Goal: Register for event/course

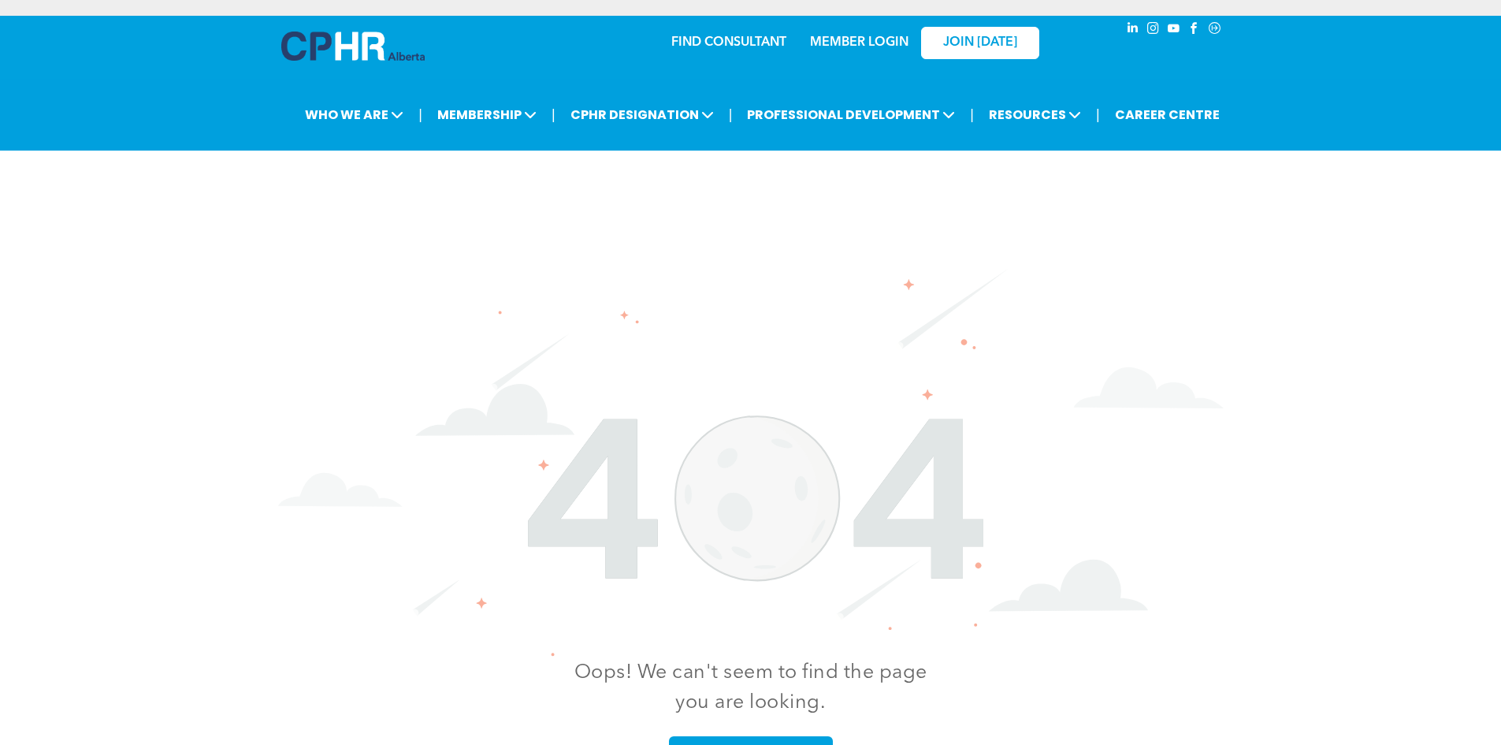
scroll to position [145, 0]
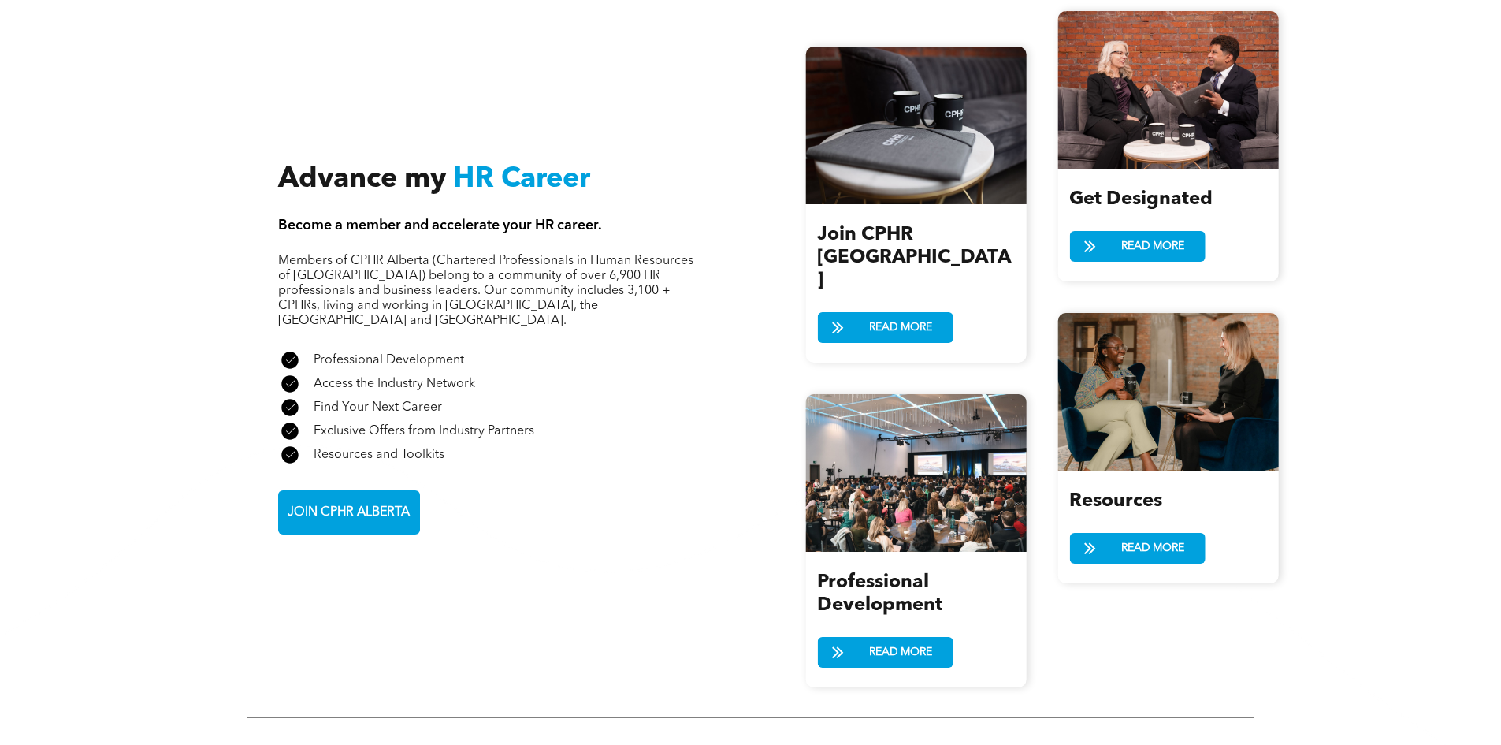
scroll to position [2049, 0]
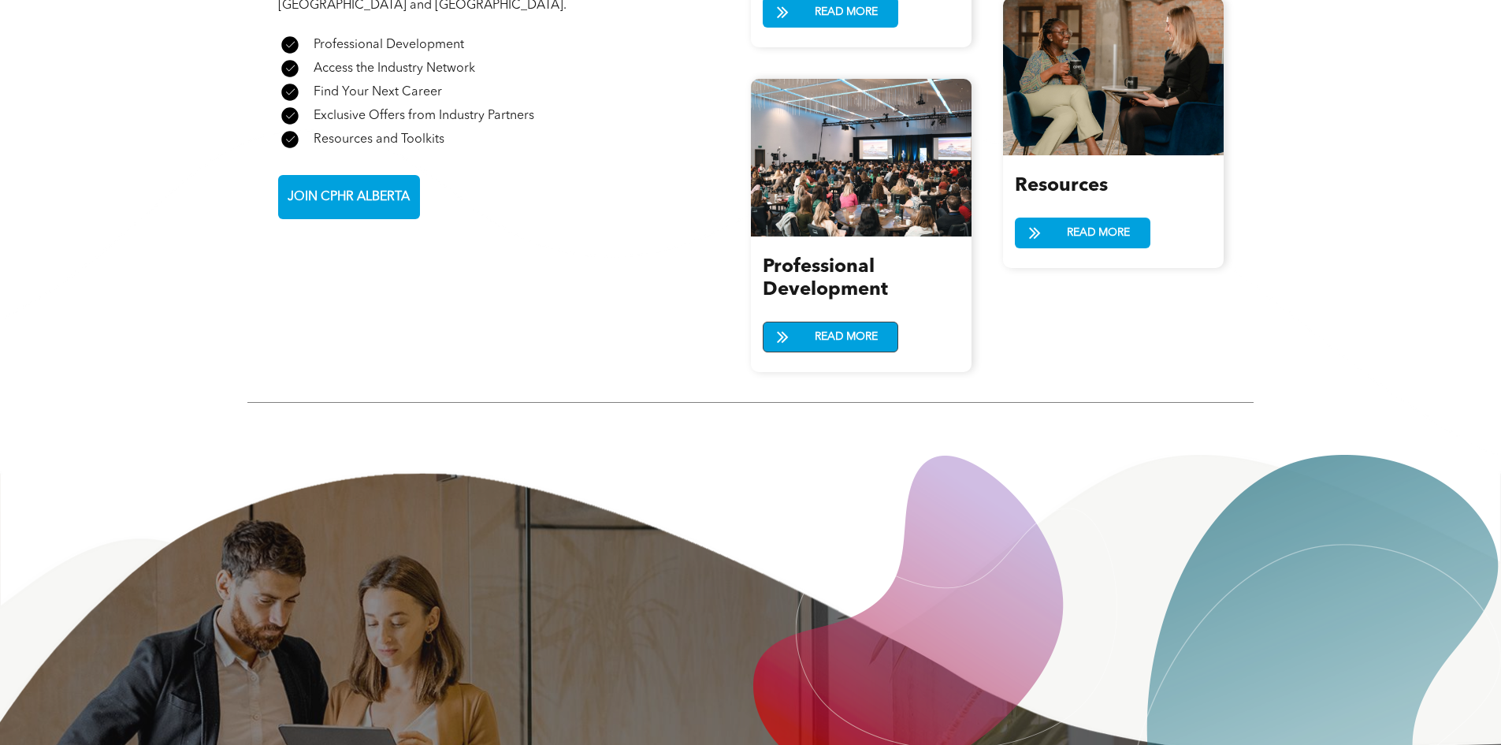
click at [804, 321] on link "READ MORE" at bounding box center [831, 336] width 136 height 31
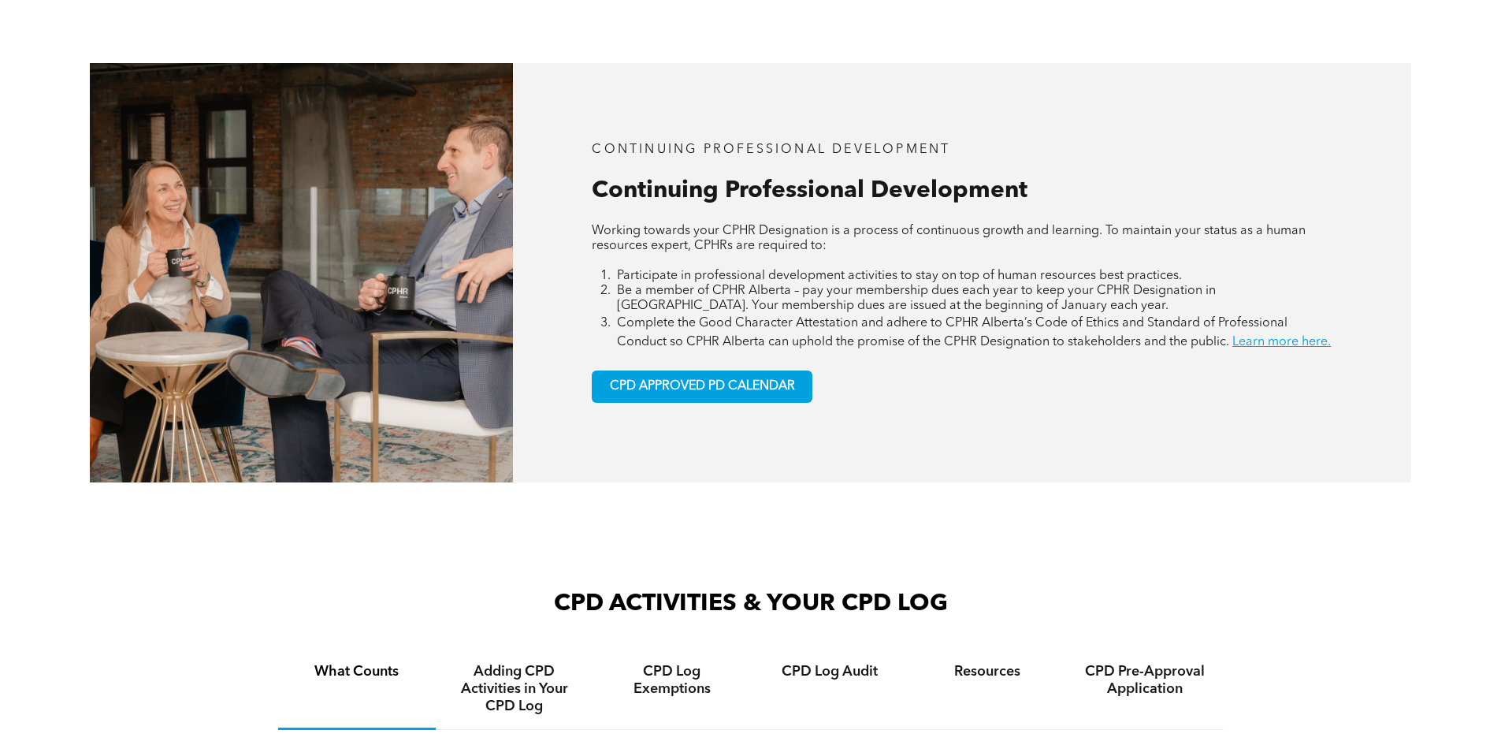
scroll to position [660, 0]
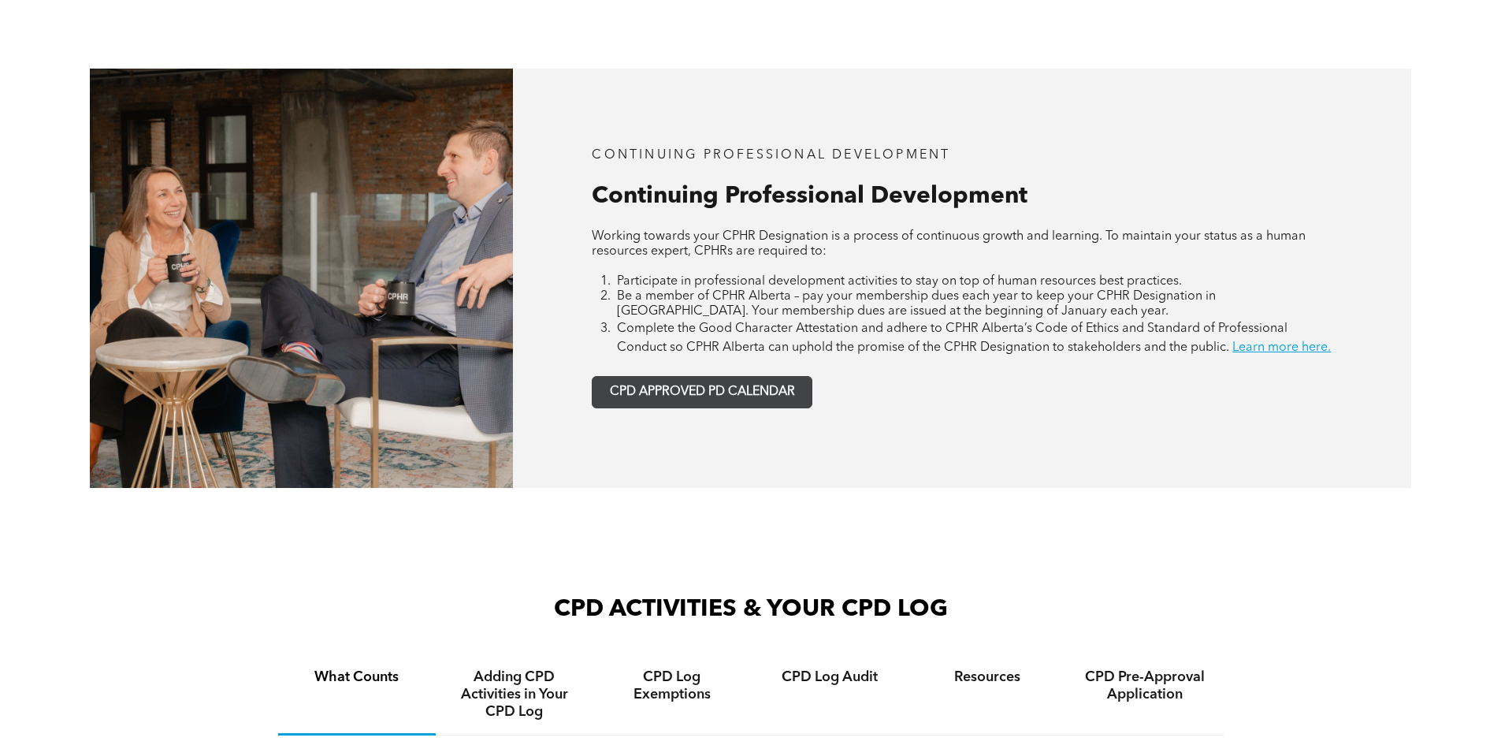
click at [723, 399] on span "CPD APPROVED PD CALENDAR" at bounding box center [702, 392] width 185 height 15
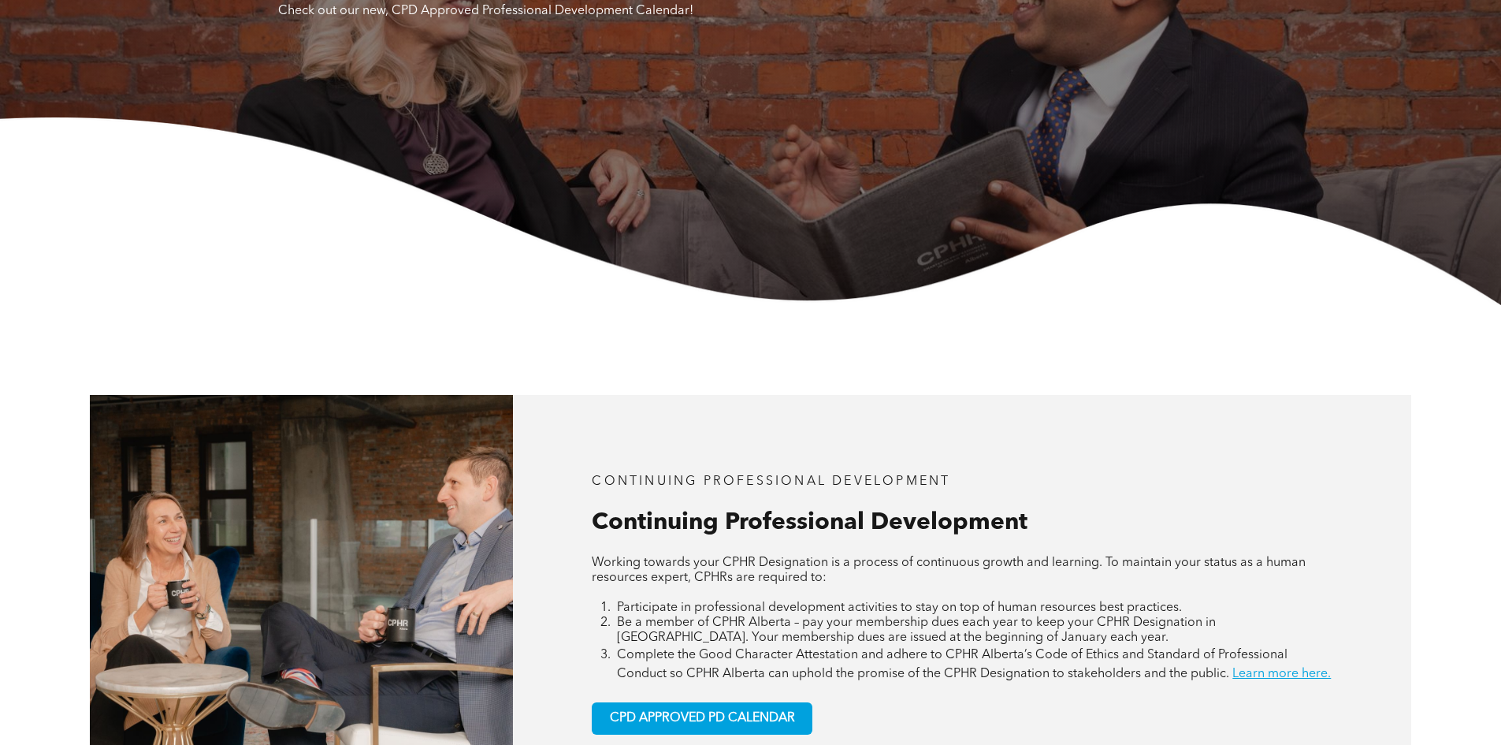
scroll to position [269, 0]
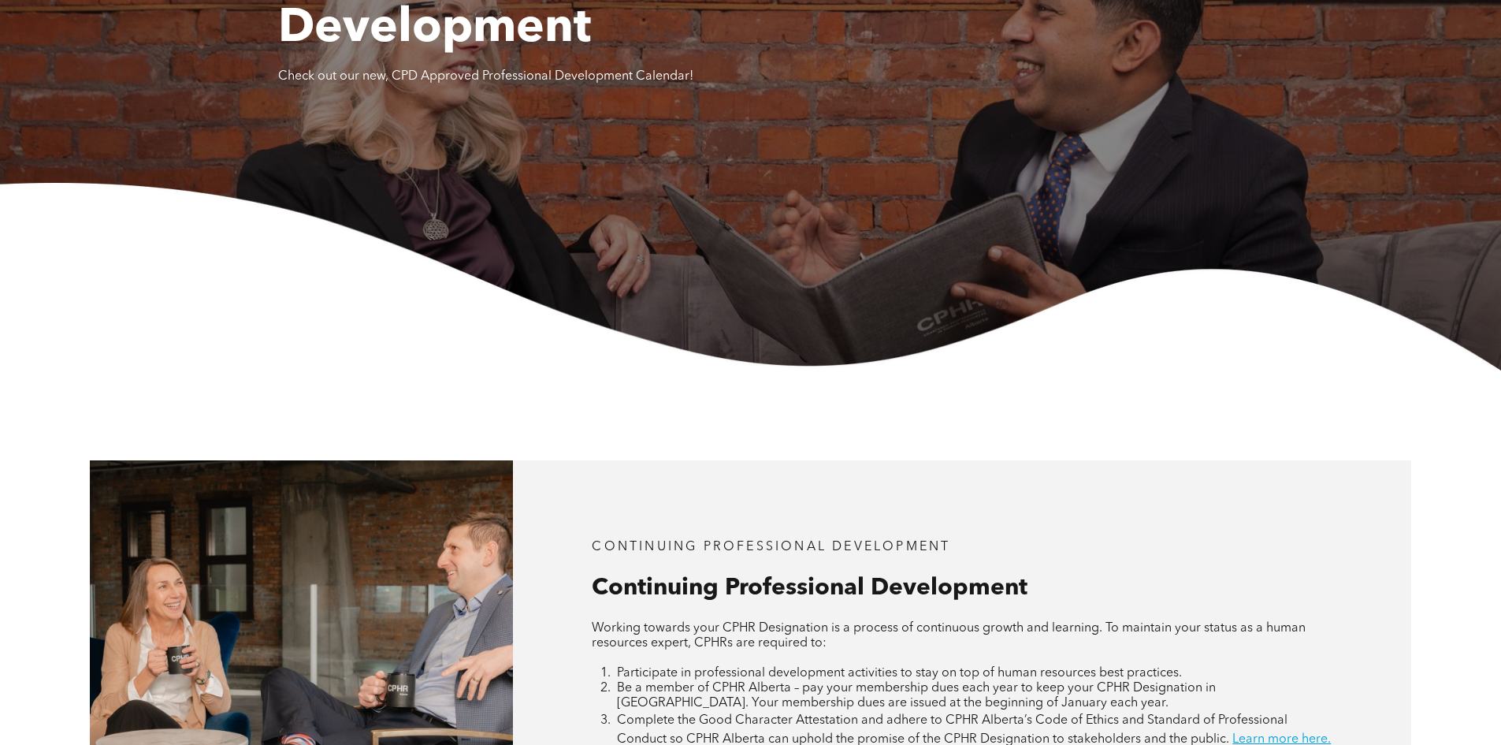
click at [362, 44] on span "Continuing Professional Development" at bounding box center [551, 1] width 547 height 104
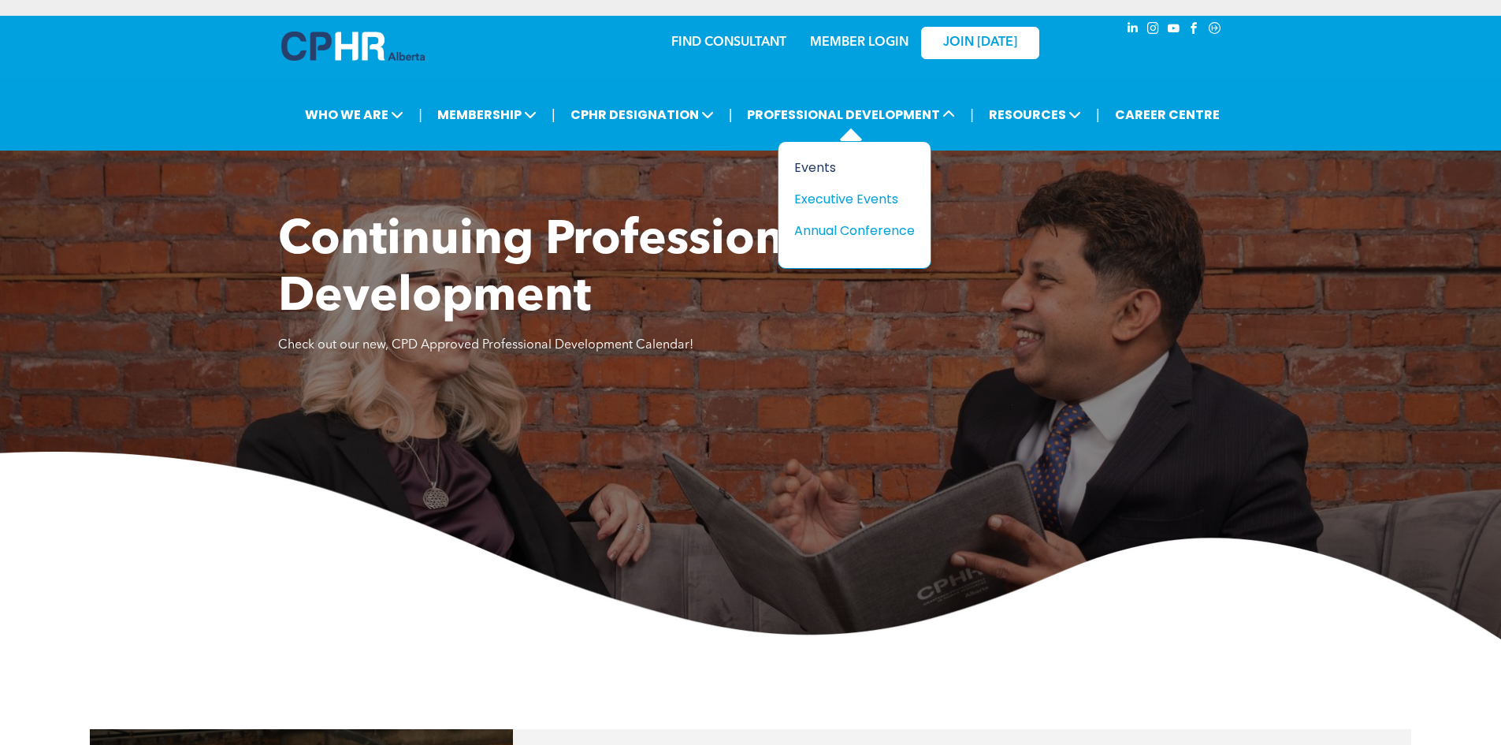
drag, startPoint x: 825, startPoint y: 162, endPoint x: 815, endPoint y: 162, distance: 9.5
click at [825, 162] on div "Events" at bounding box center [848, 168] width 109 height 20
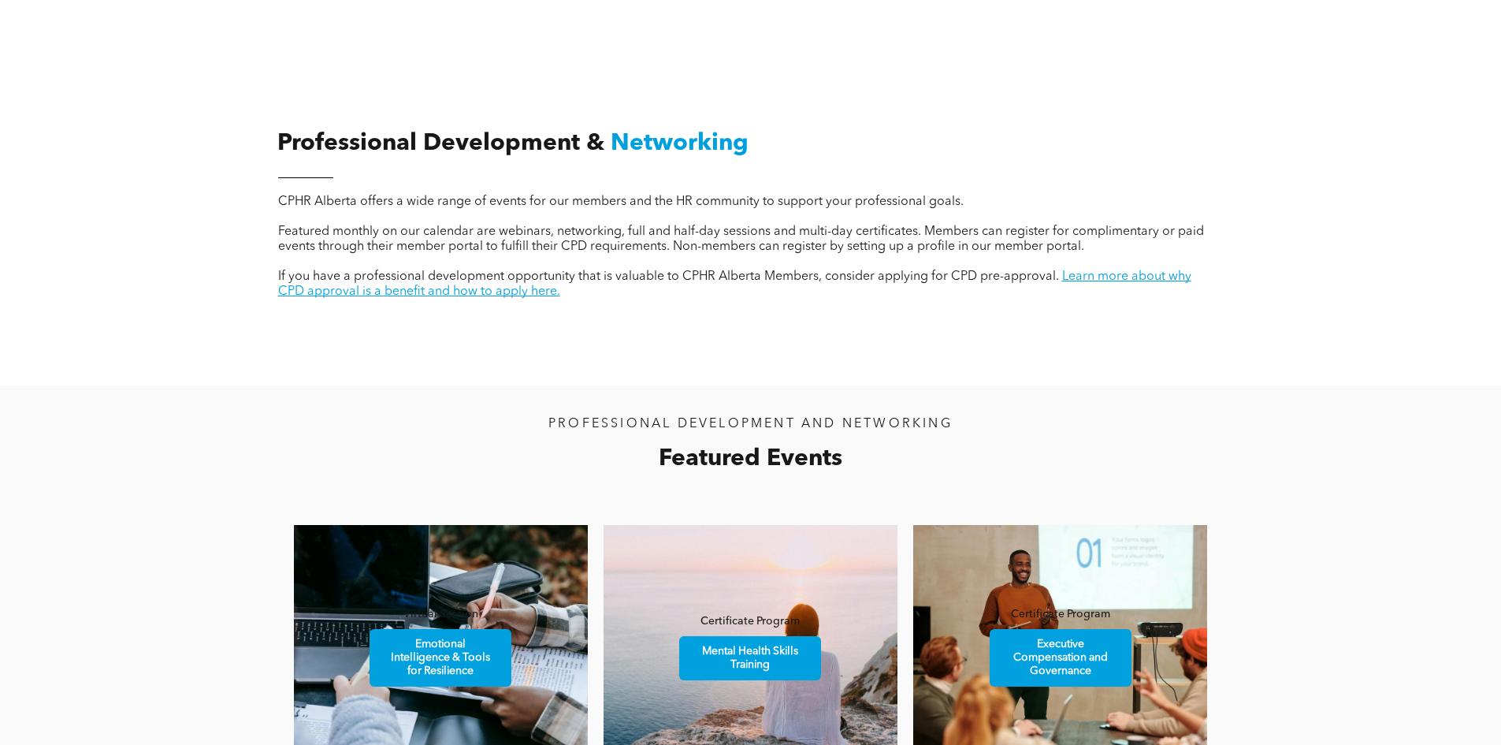
scroll to position [986, 0]
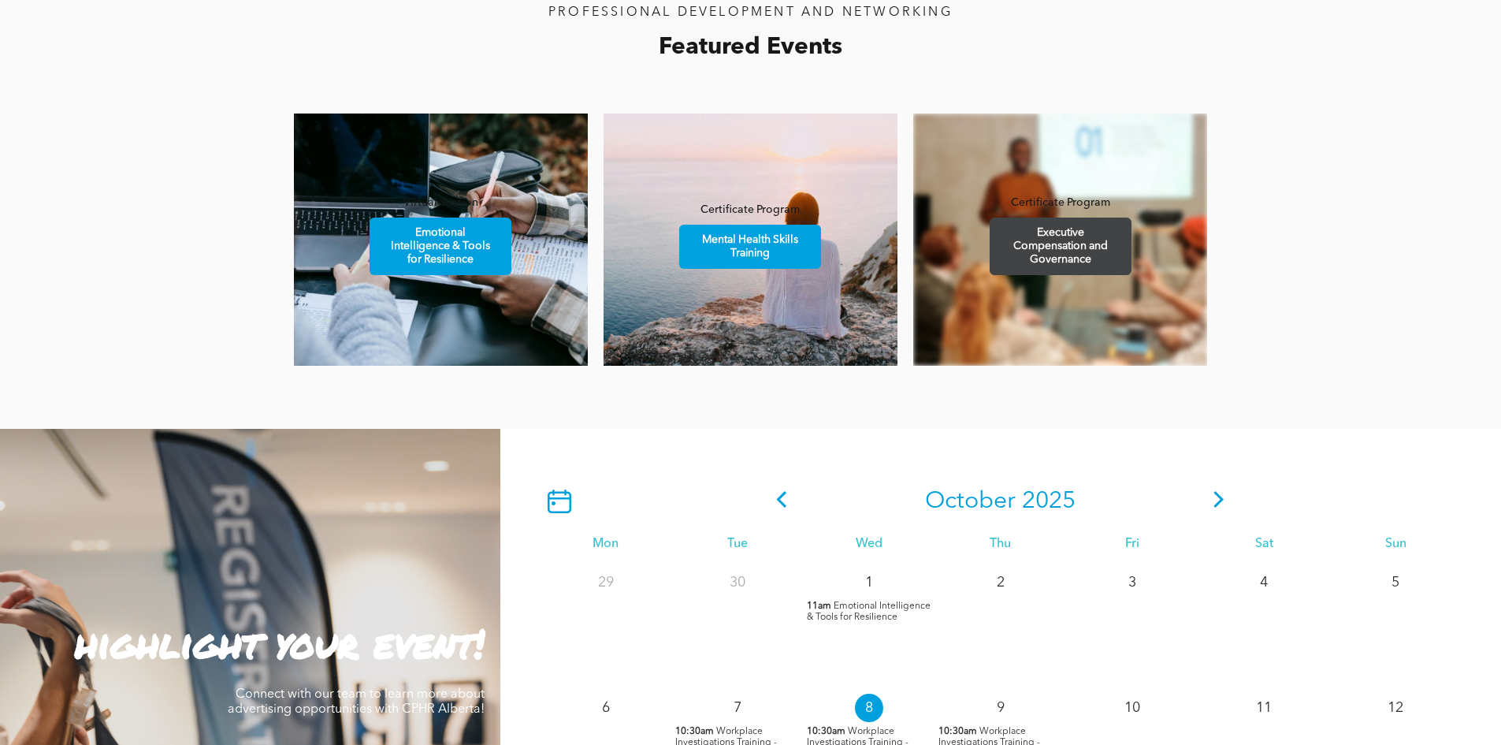
click at [1008, 254] on span "Executive Compensation and Governance" at bounding box center [1060, 246] width 137 height 56
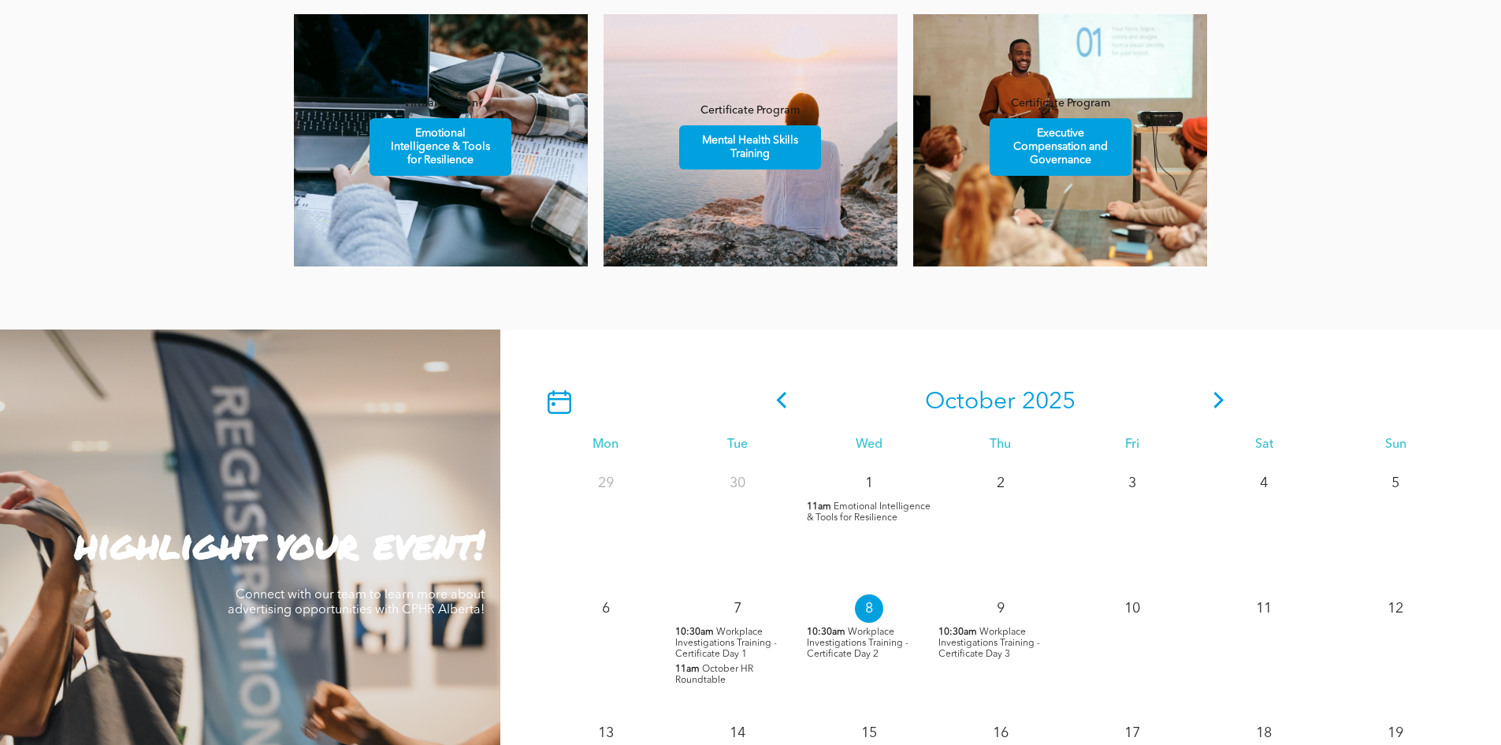
scroll to position [1096, 0]
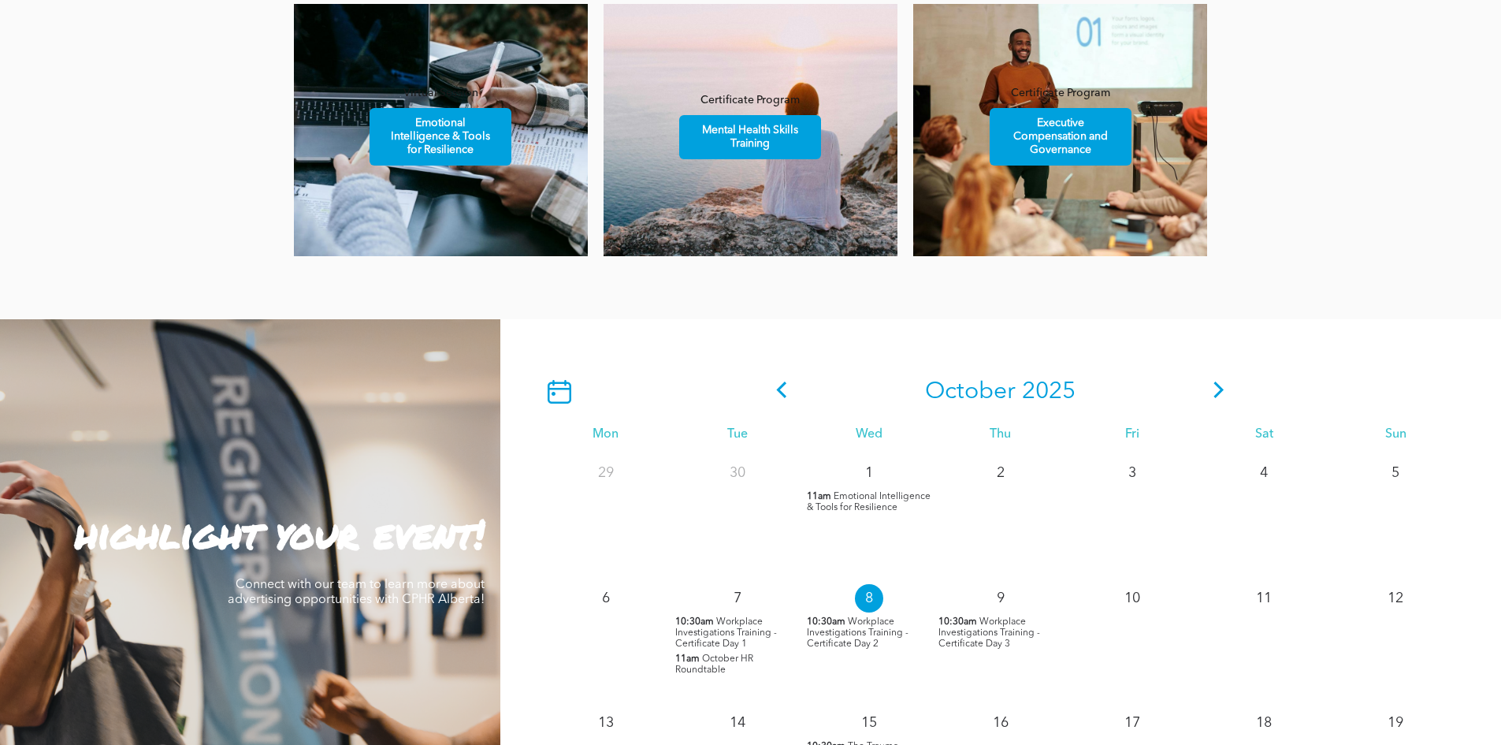
click at [1211, 384] on icon at bounding box center [1219, 389] width 24 height 17
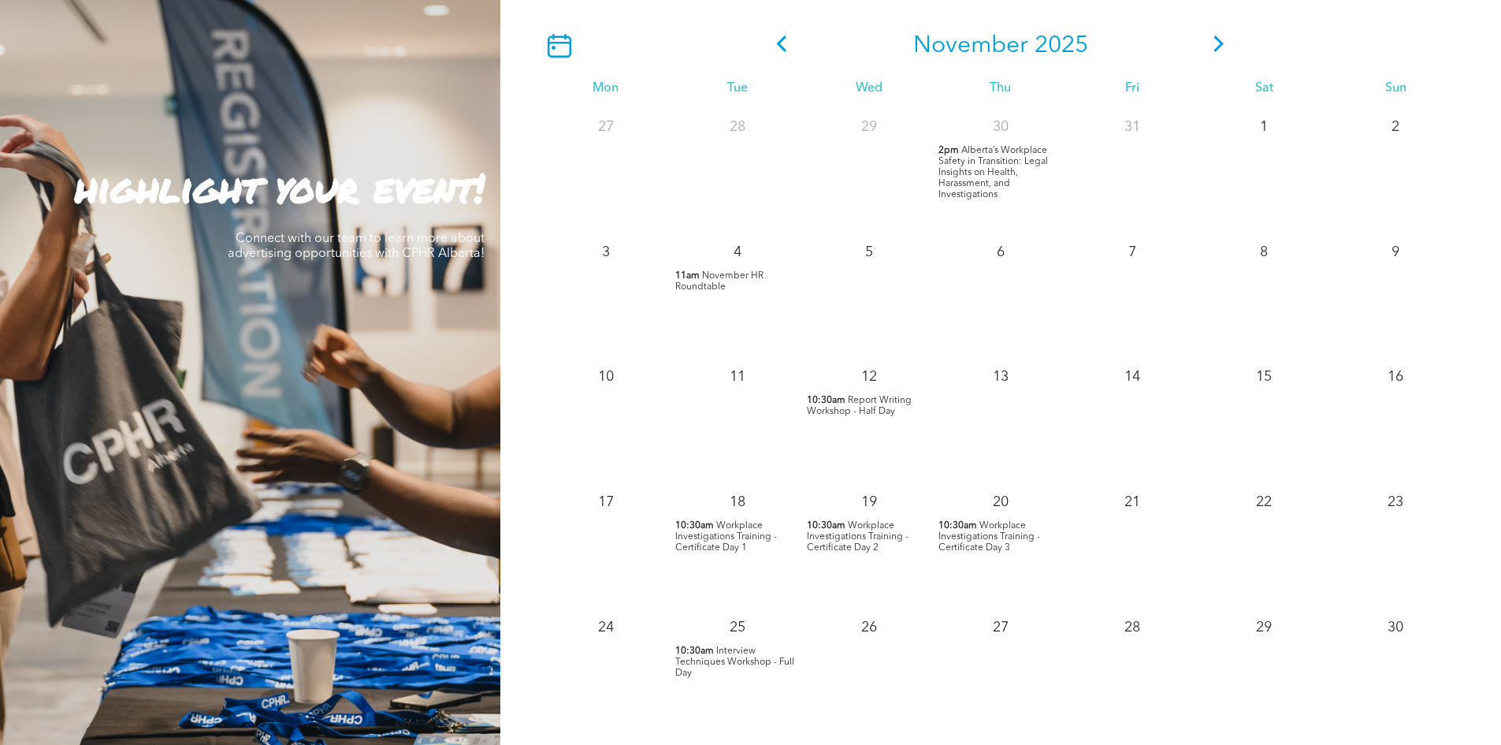
scroll to position [1455, 0]
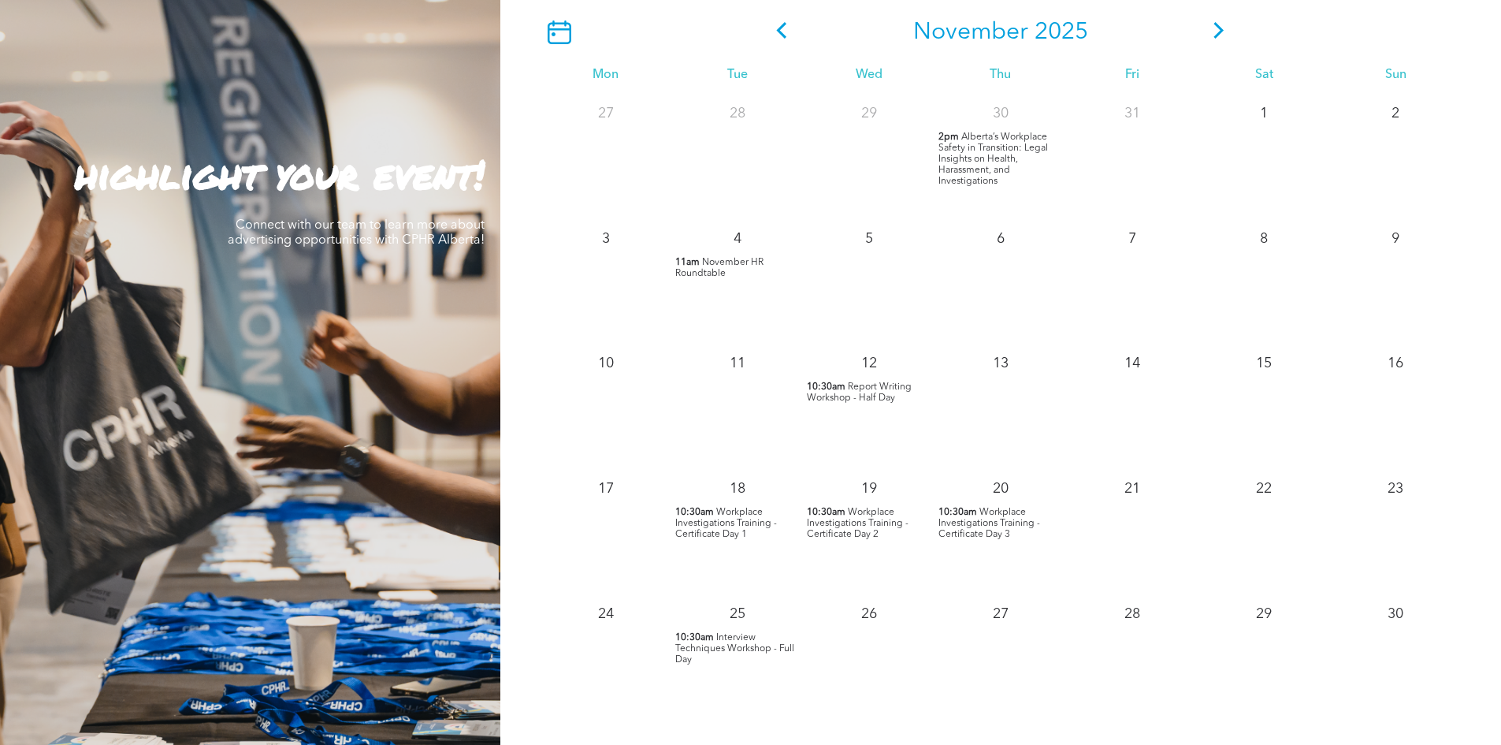
click at [720, 520] on span "Workplace Investigations Training - Certificate Day 1" at bounding box center [726, 523] width 102 height 32
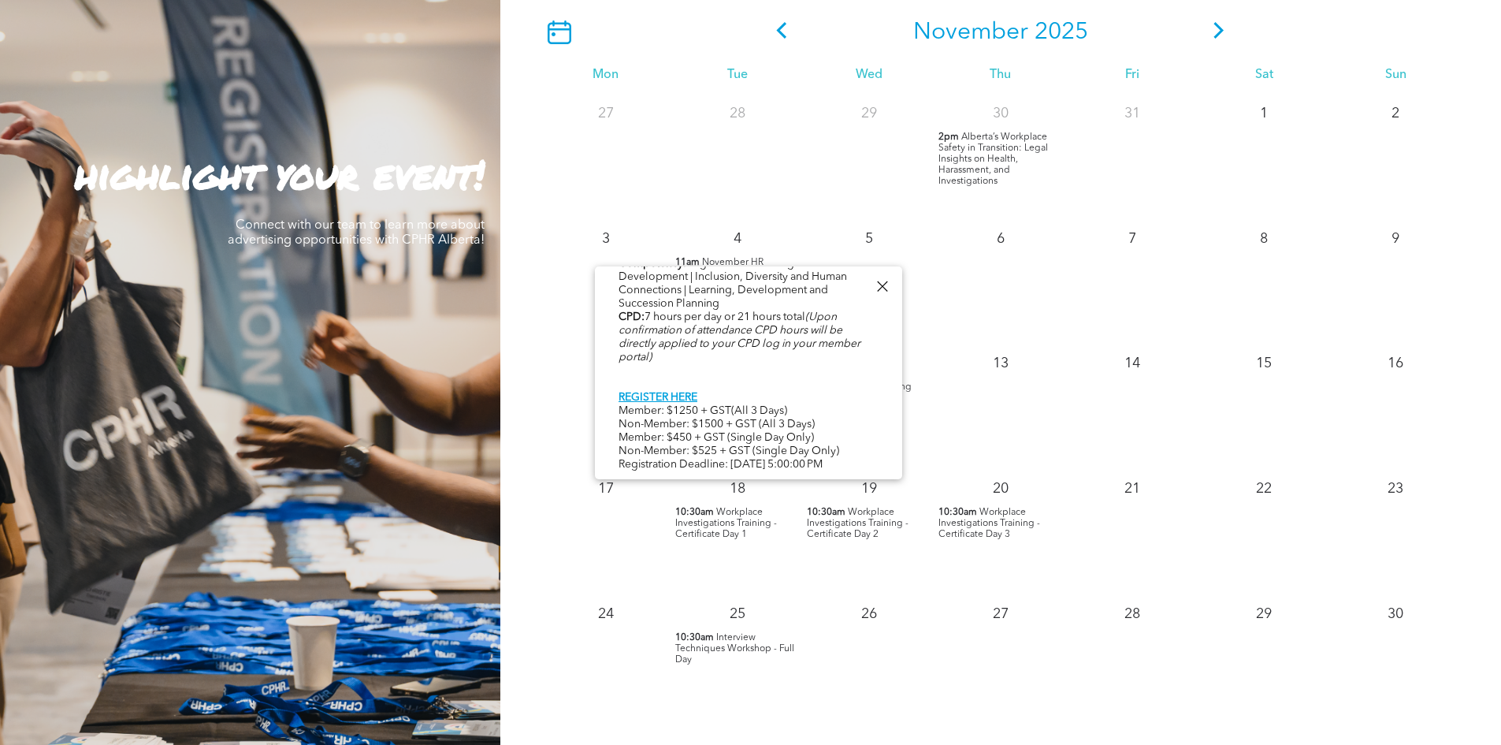
scroll to position [812, 0]
click at [783, 27] on icon at bounding box center [782, 30] width 10 height 17
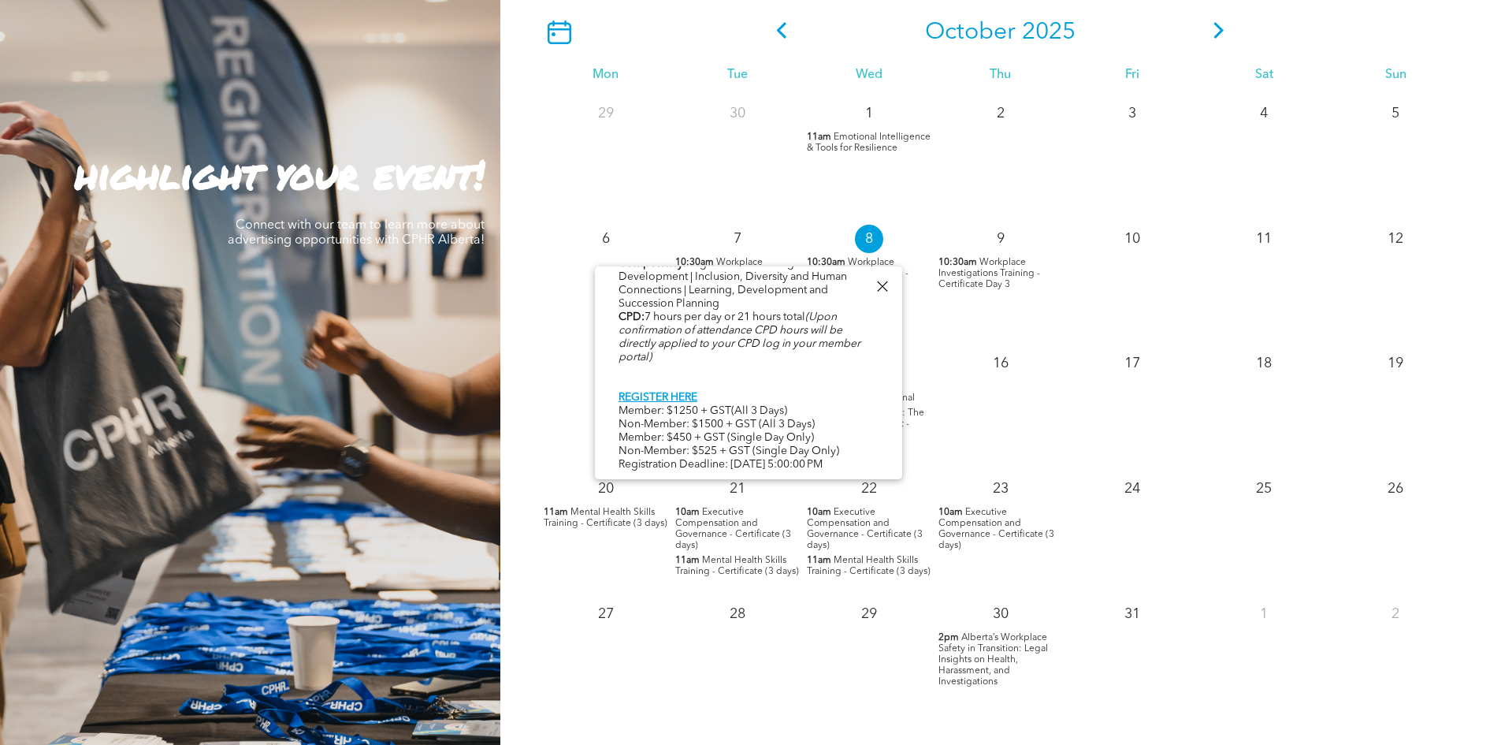
drag, startPoint x: 879, startPoint y: 280, endPoint x: 871, endPoint y: 296, distance: 18.0
click at [879, 282] on div at bounding box center [881, 286] width 21 height 21
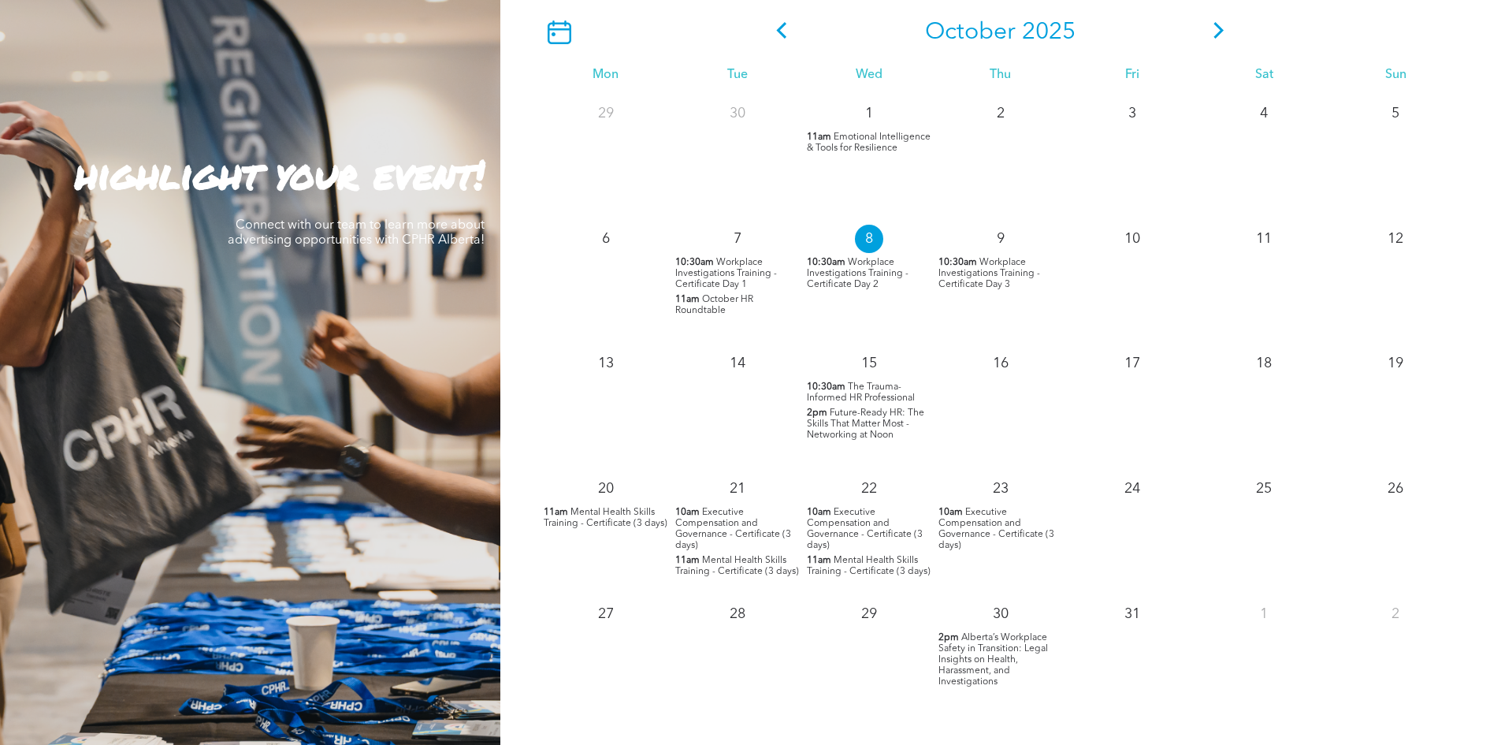
click at [723, 529] on span "Executive Compensation and Governance - Certificate (3 days)" at bounding box center [733, 528] width 116 height 43
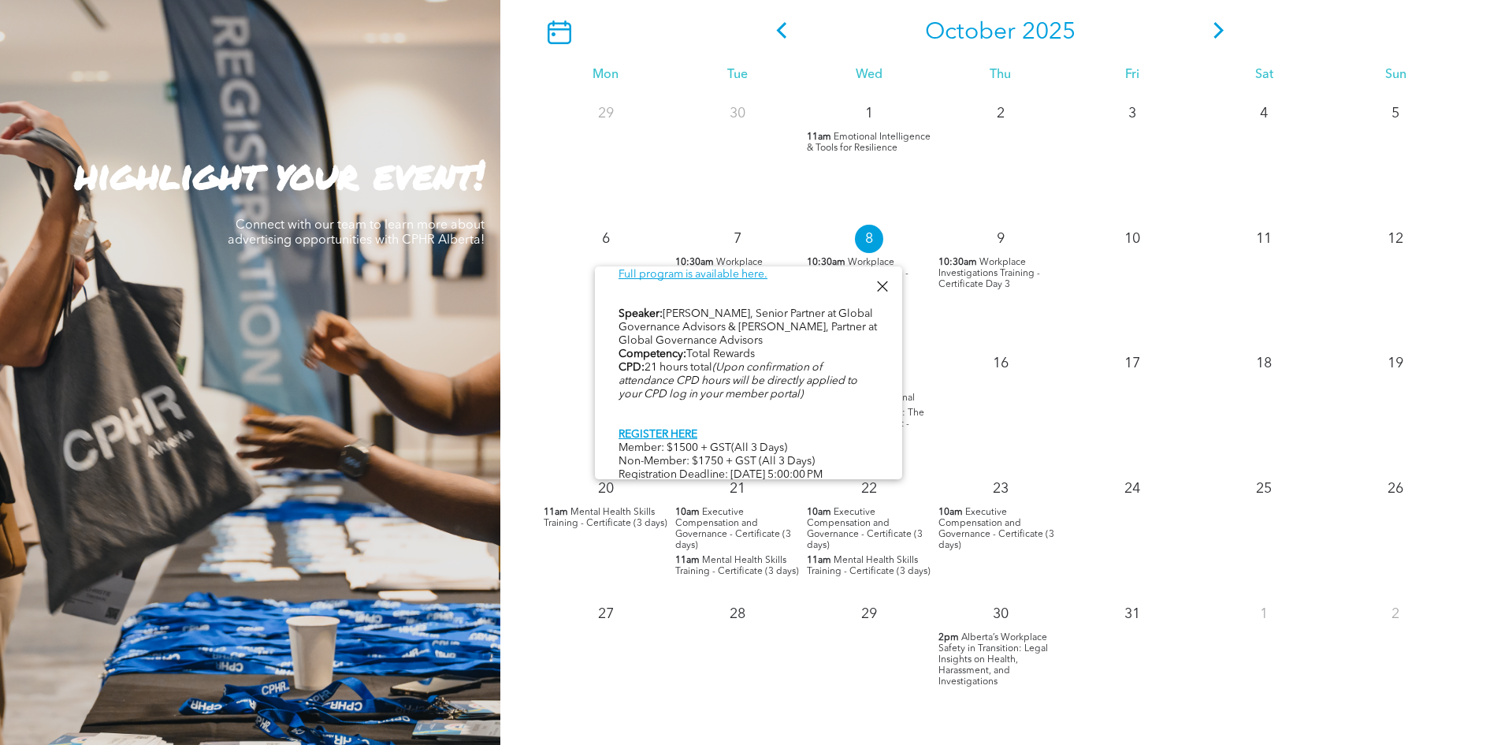
scroll to position [804, 0]
